Goal: Check status: Check status

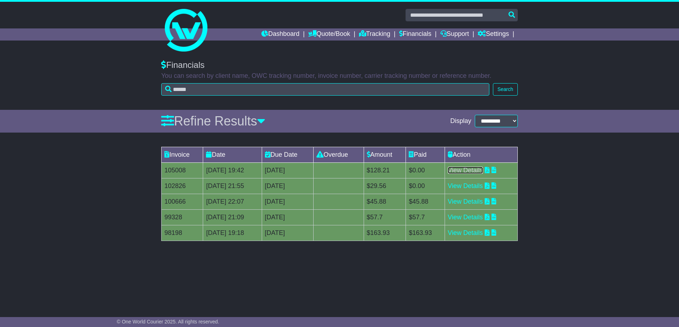
click at [448, 166] on link "View Details" at bounding box center [465, 169] width 35 height 7
click at [476, 187] on link "View Details" at bounding box center [465, 185] width 35 height 7
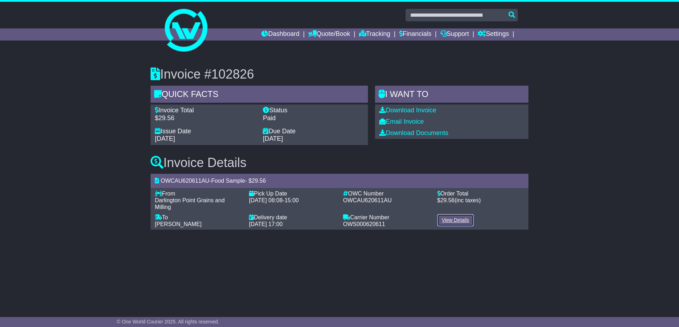
click at [467, 218] on link "View Details" at bounding box center [455, 220] width 37 height 12
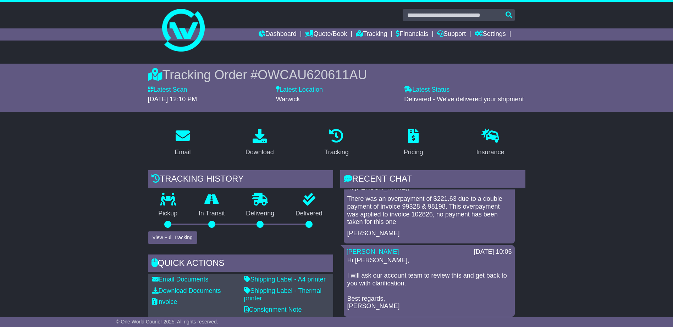
scroll to position [16, 0]
